Goal: Transaction & Acquisition: Obtain resource

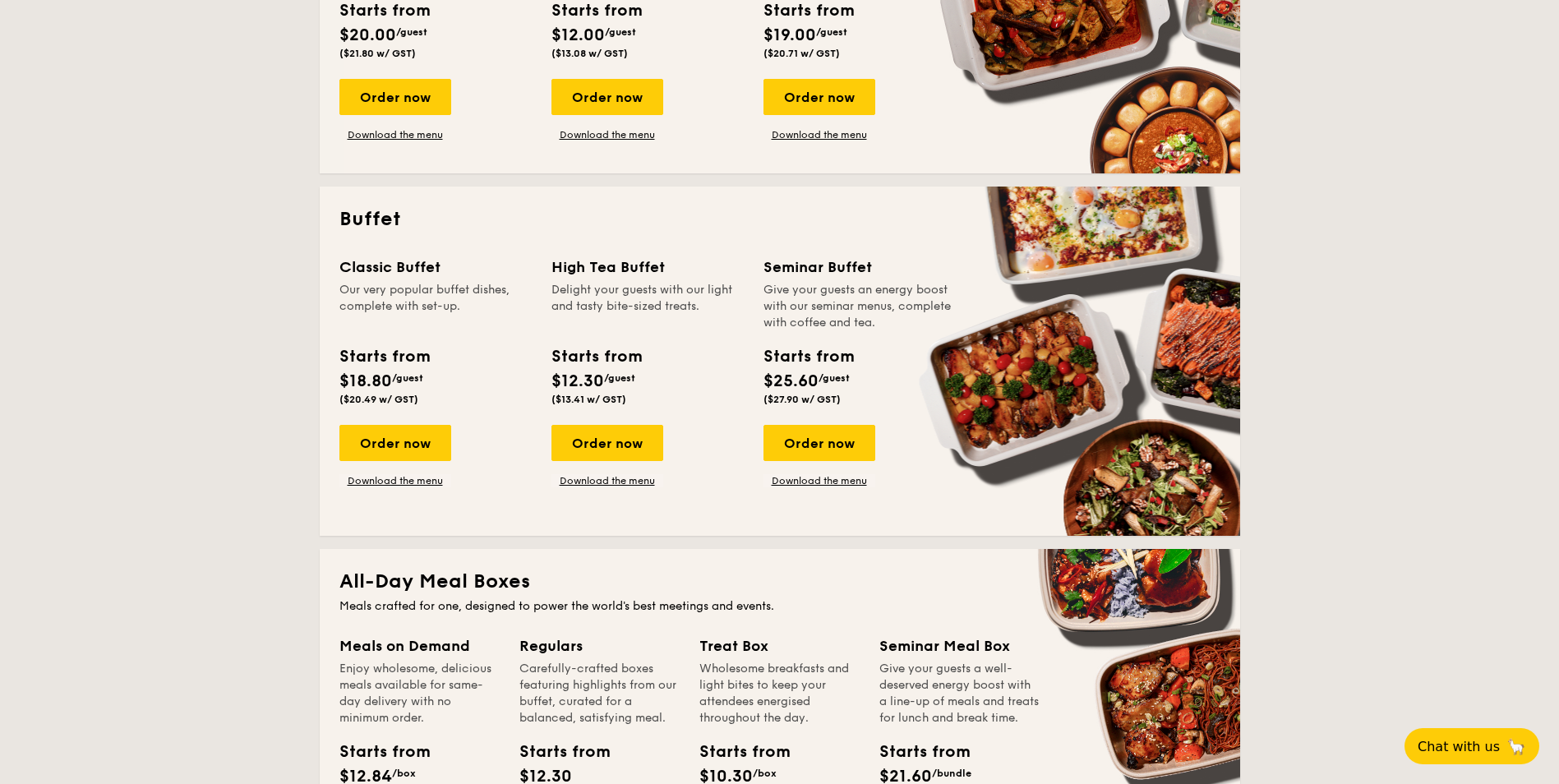
scroll to position [575, 0]
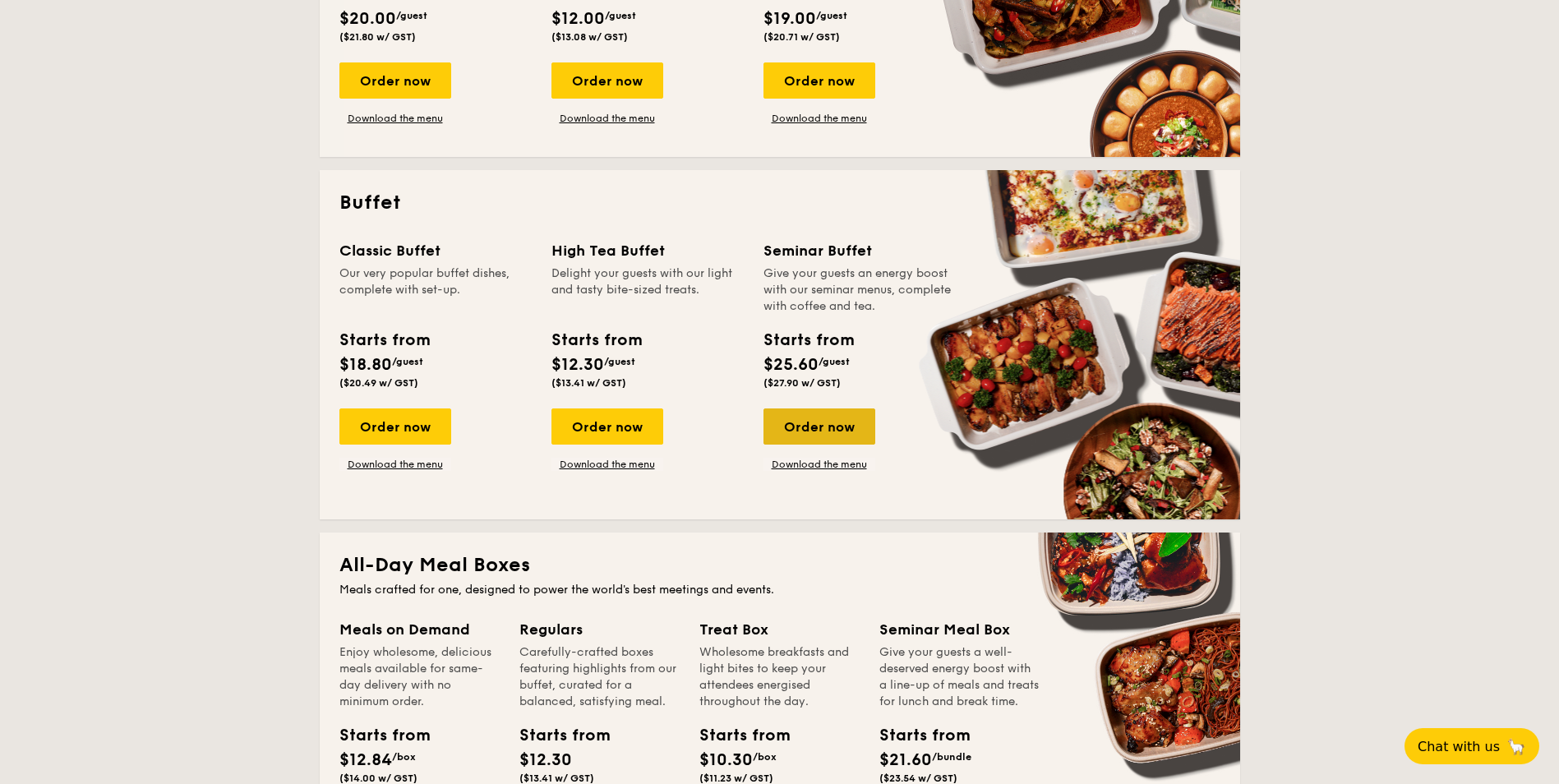
click at [824, 423] on div "Order now" at bounding box center [819, 426] width 112 height 36
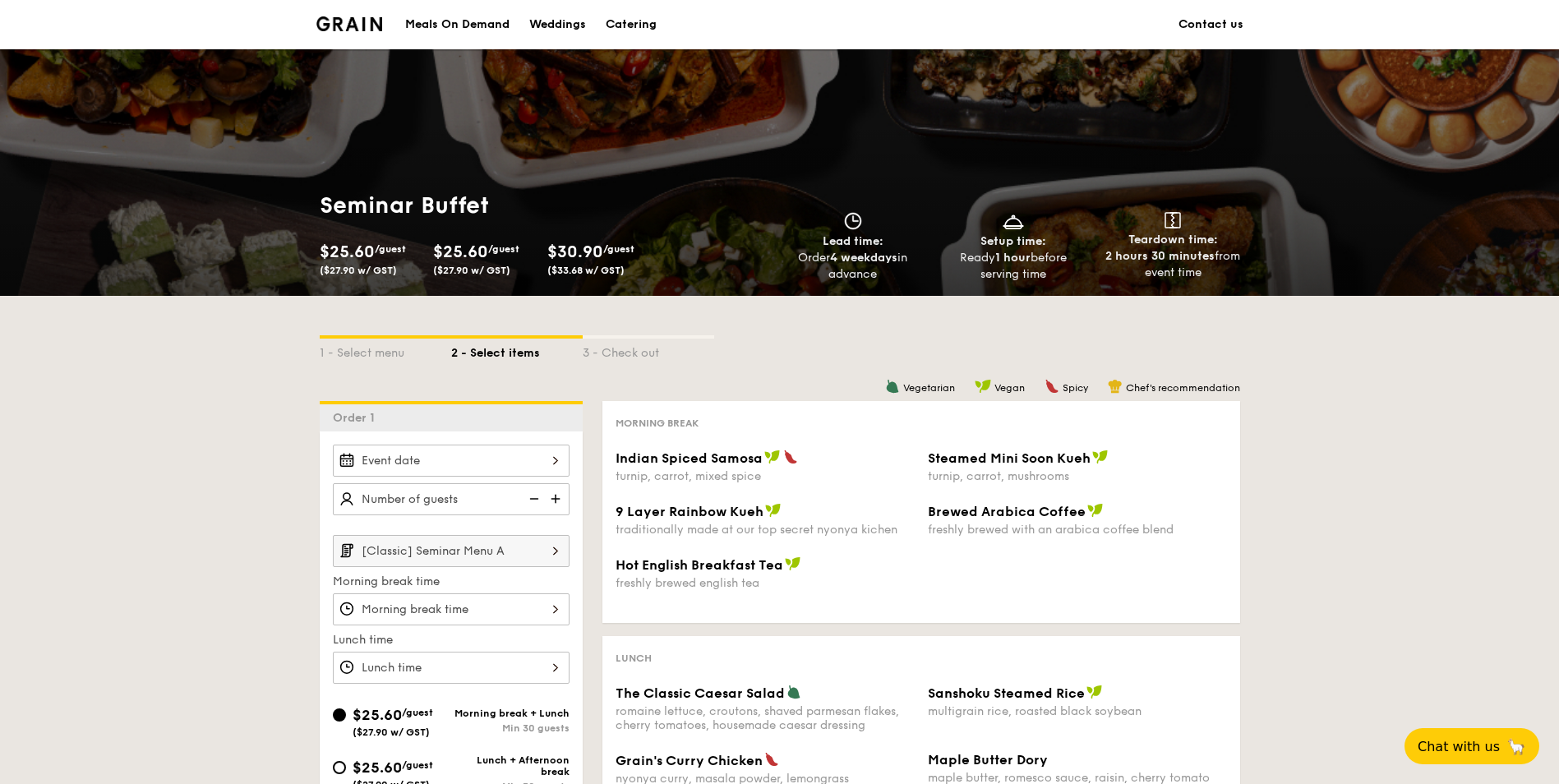
click at [632, 23] on div "Catering" at bounding box center [632, 25] width 51 height 49
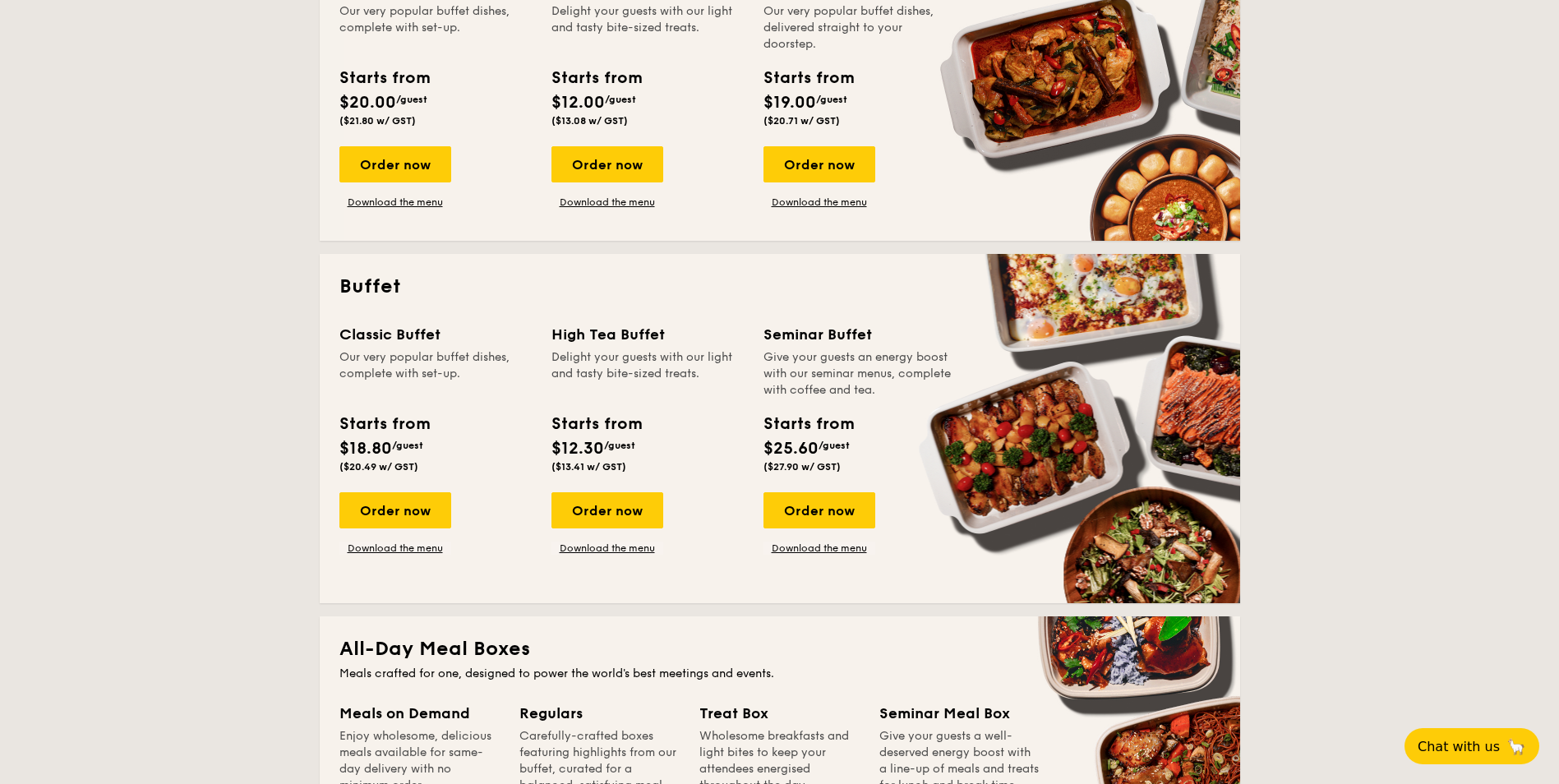
scroll to position [493, 0]
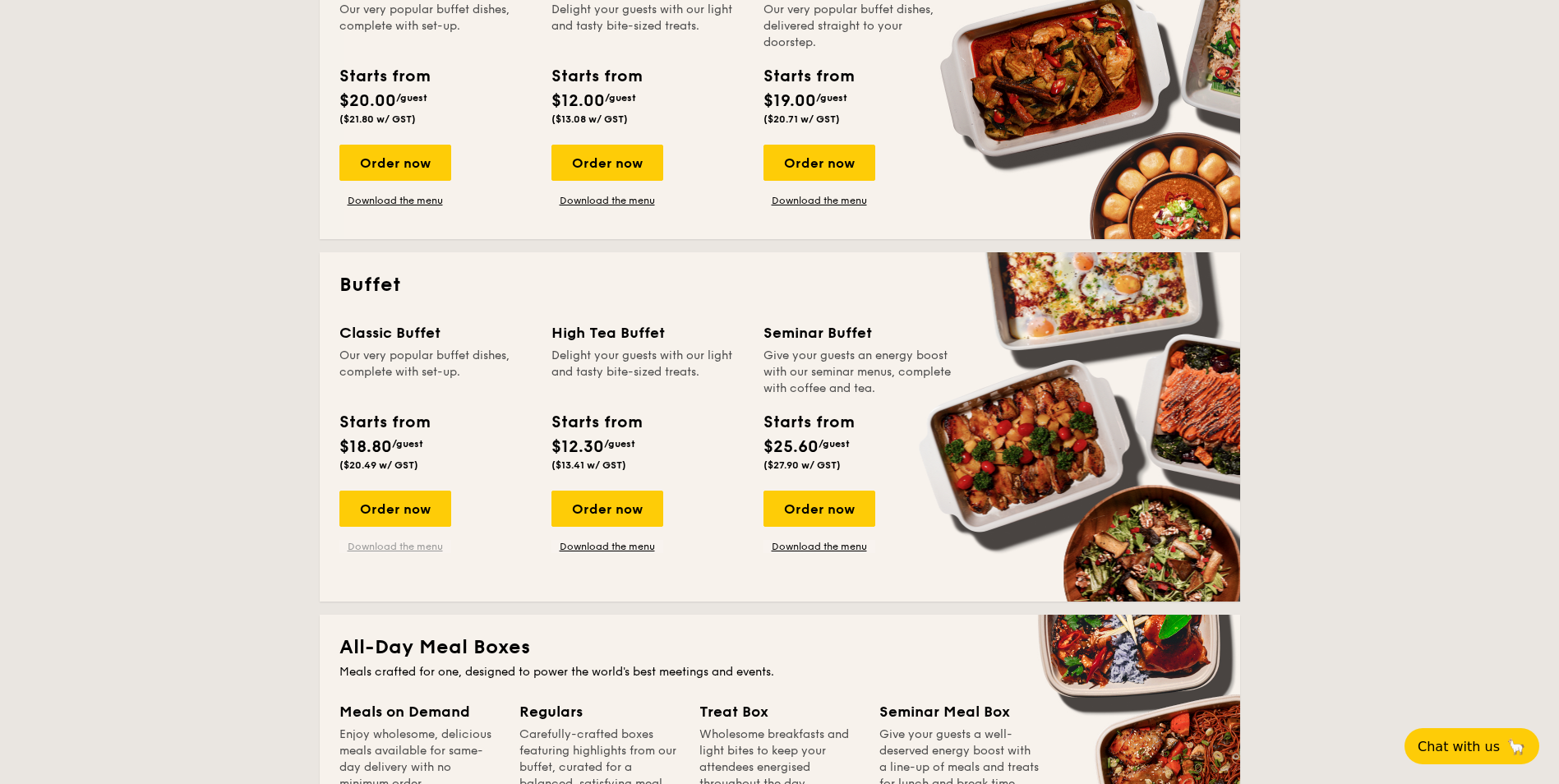
click at [388, 542] on link "Download the menu" at bounding box center [395, 546] width 112 height 13
